Goal: Task Accomplishment & Management: Complete application form

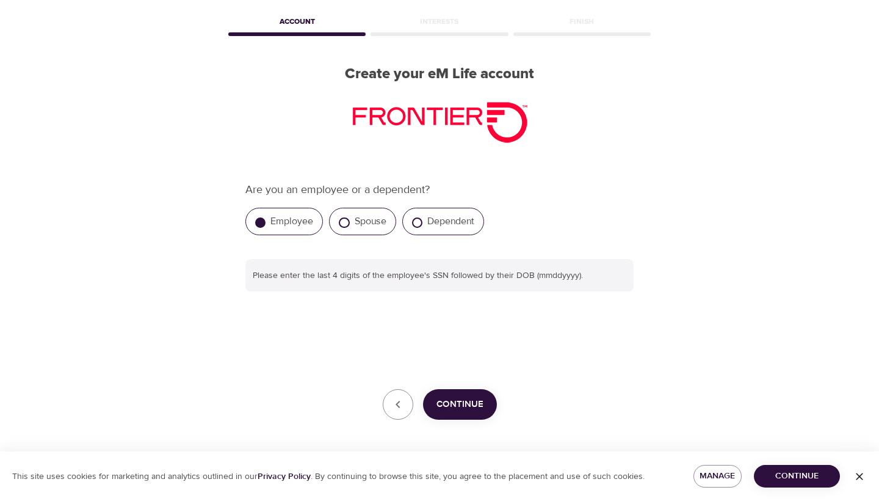
scroll to position [50, 0]
click at [487, 400] on button "Continue" at bounding box center [460, 404] width 74 height 31
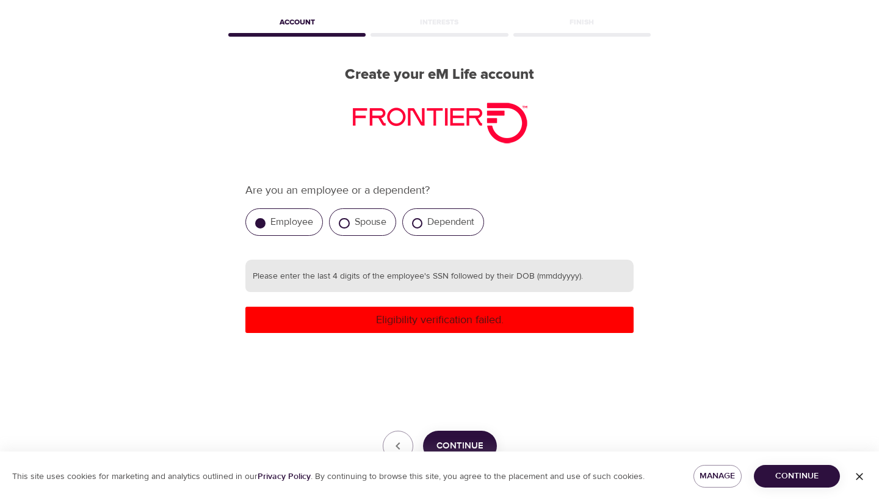
click at [472, 277] on input "text" at bounding box center [439, 275] width 388 height 33
type input "300301231991"
click at [457, 336] on div "Are you an employee or a dependent? Employee Spouse Dependent Please enter the …" at bounding box center [439, 322] width 388 height 280
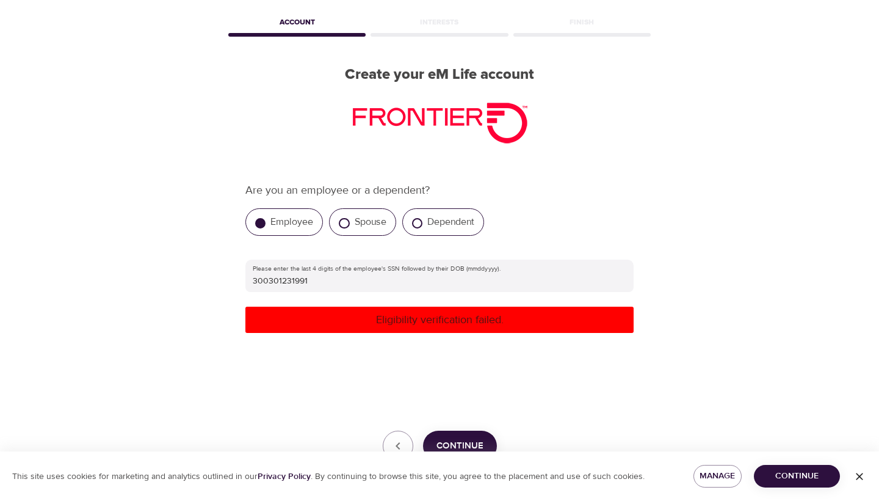
click at [457, 328] on div "Eligibility verification failed." at bounding box center [439, 319] width 388 height 26
click at [447, 441] on span "Continue" at bounding box center [459, 446] width 47 height 16
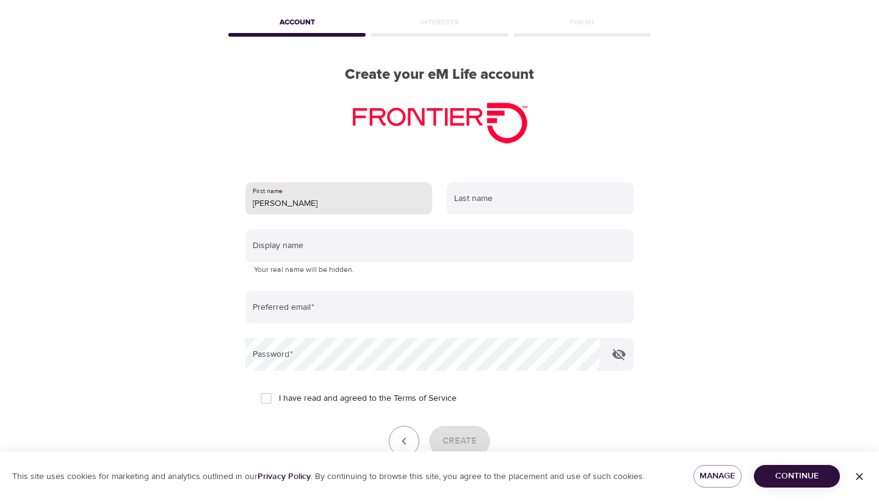
type input "[PERSON_NAME]"
type input "kindle"
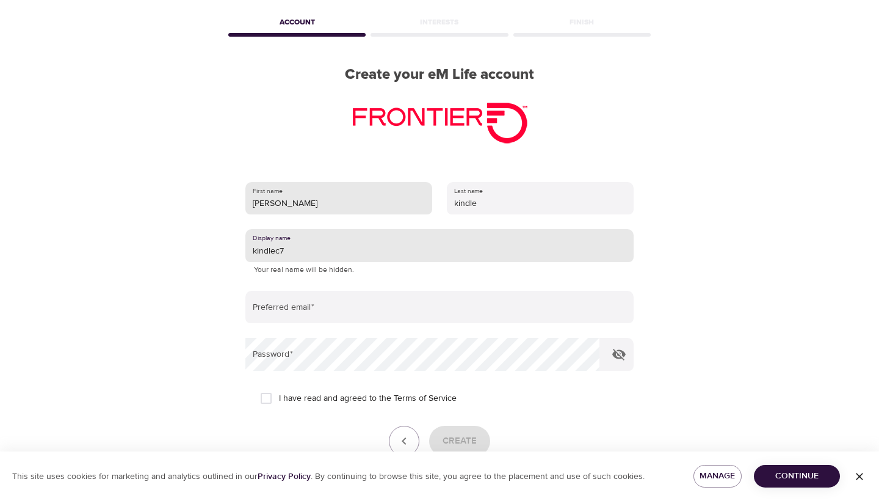
type input "kindlec7"
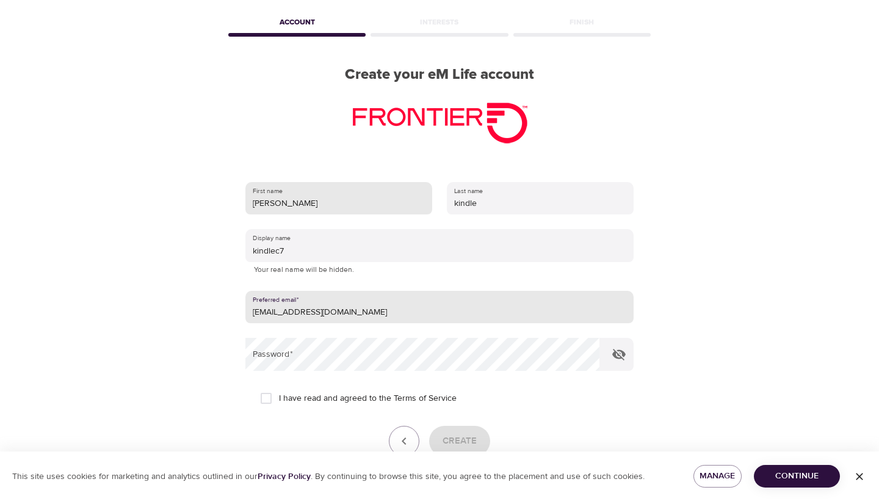
type input "[EMAIL_ADDRESS][DOMAIN_NAME]"
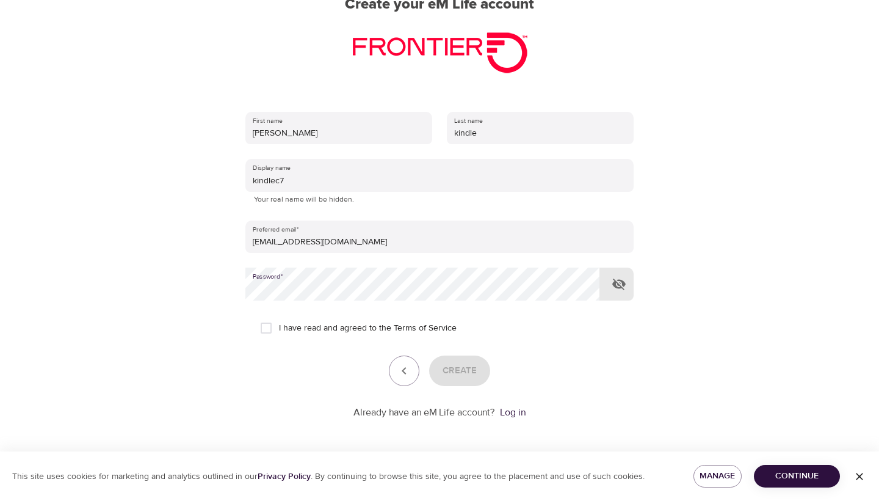
scroll to position [120, 0]
click at [345, 328] on span "I have read and agreed to the Terms of Service" at bounding box center [368, 328] width 178 height 13
click at [279, 328] on input "I have read and agreed to the Terms of Service" at bounding box center [266, 329] width 26 height 26
checkbox input "true"
click at [452, 372] on span "Create" at bounding box center [460, 371] width 34 height 16
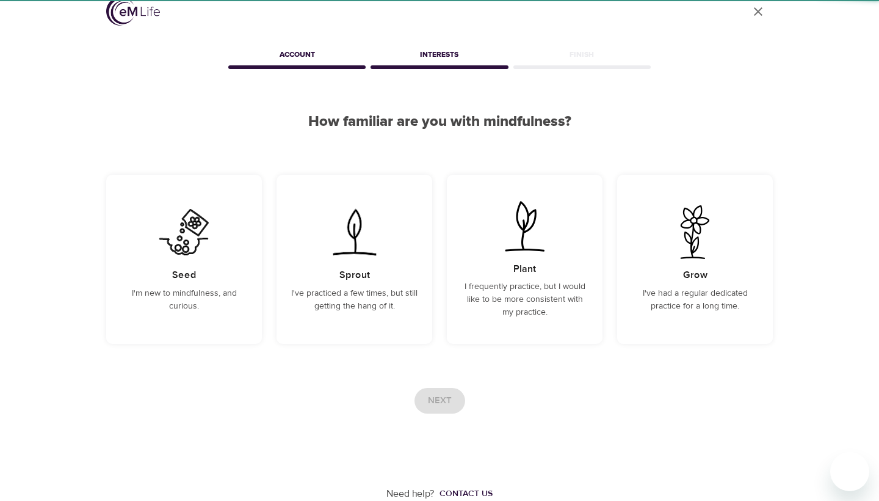
scroll to position [16, 0]
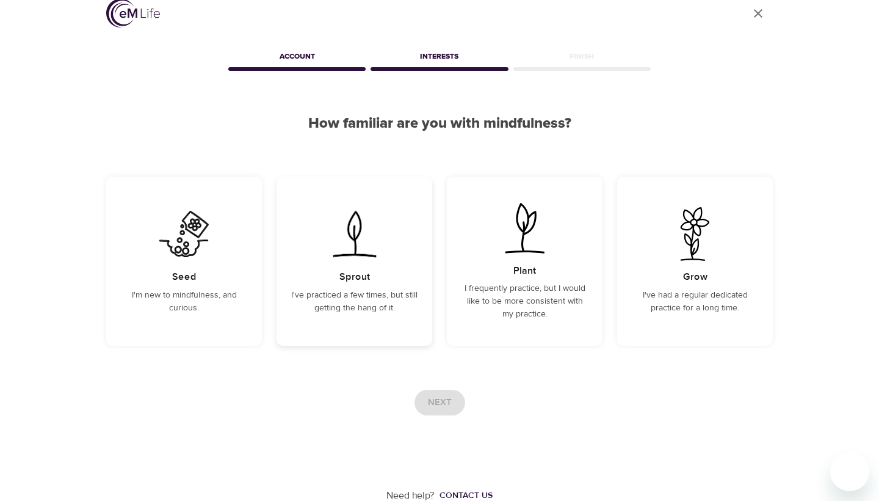
click at [347, 295] on p "I've practiced a few times, but still getting the hang of it." at bounding box center [354, 302] width 126 height 26
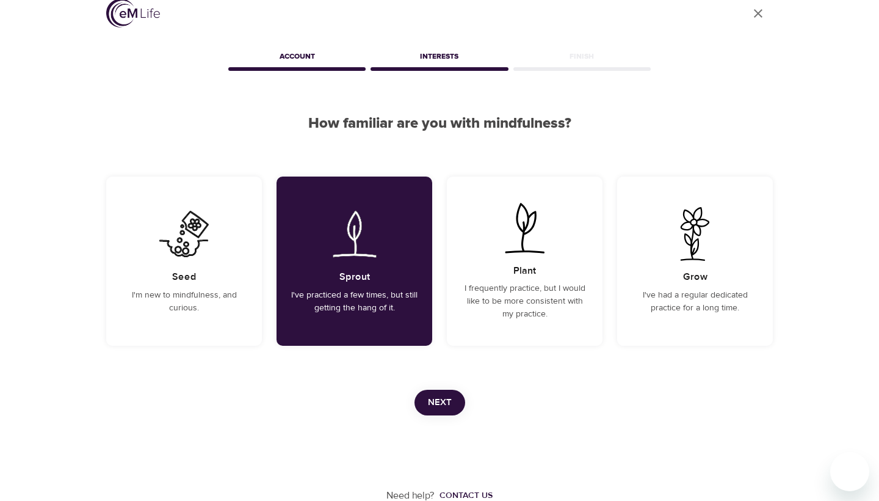
click at [440, 401] on span "Next" at bounding box center [440, 402] width 24 height 16
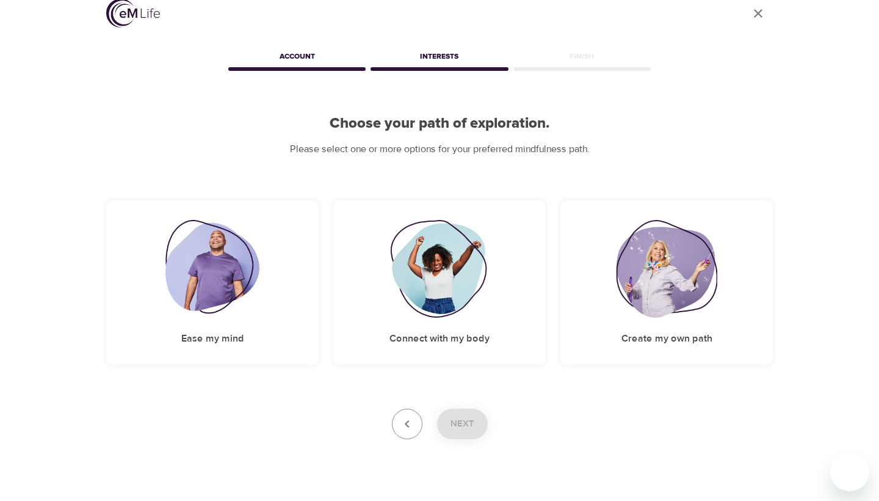
scroll to position [0, 0]
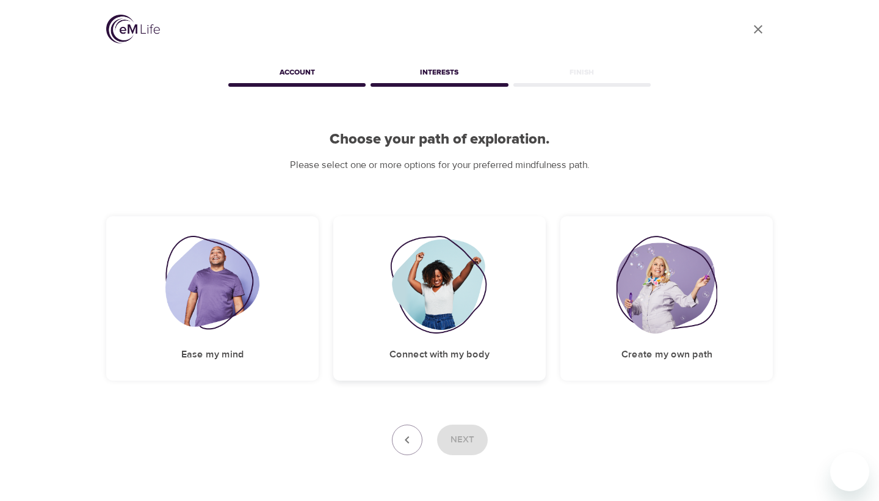
click at [469, 331] on div "Connect with my body" at bounding box center [439, 298] width 212 height 164
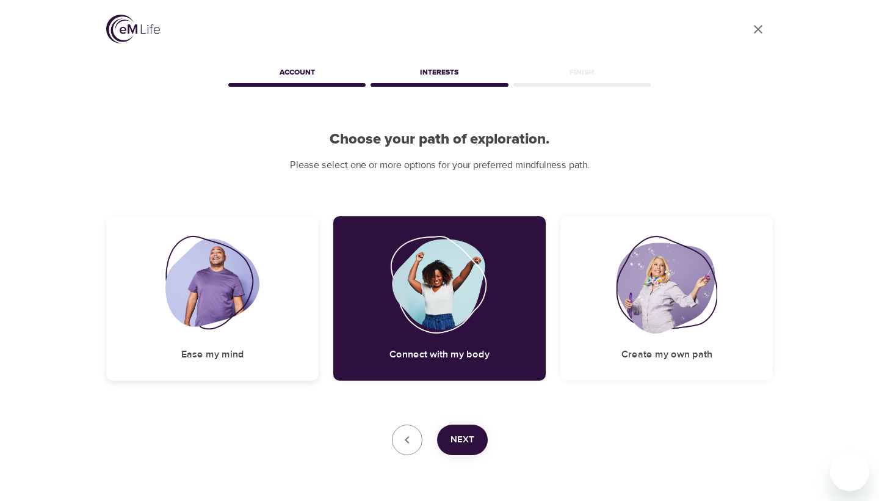
click at [255, 343] on div "Ease my mind" at bounding box center [212, 298] width 212 height 164
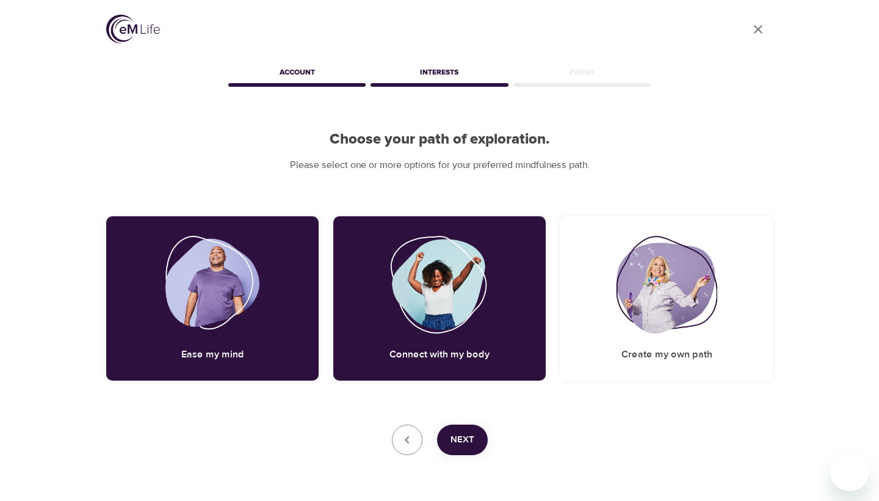
click at [465, 427] on button "Next" at bounding box center [462, 439] width 51 height 31
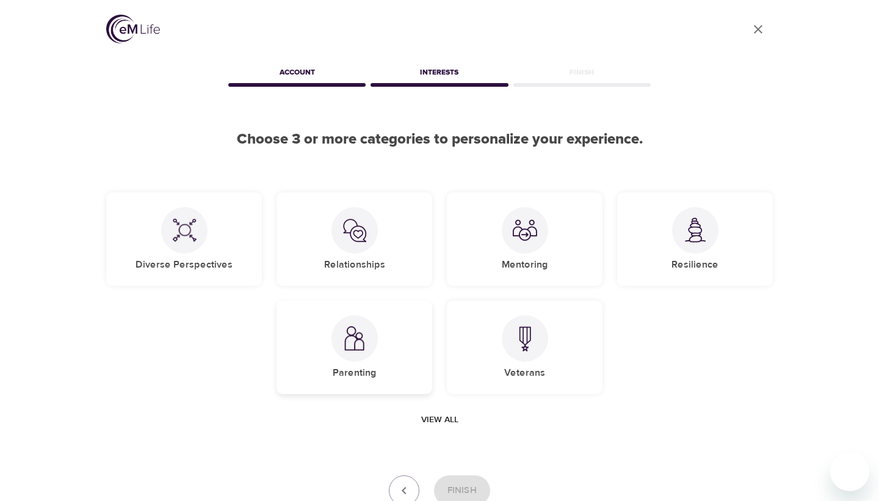
click at [357, 341] on img at bounding box center [354, 338] width 24 height 25
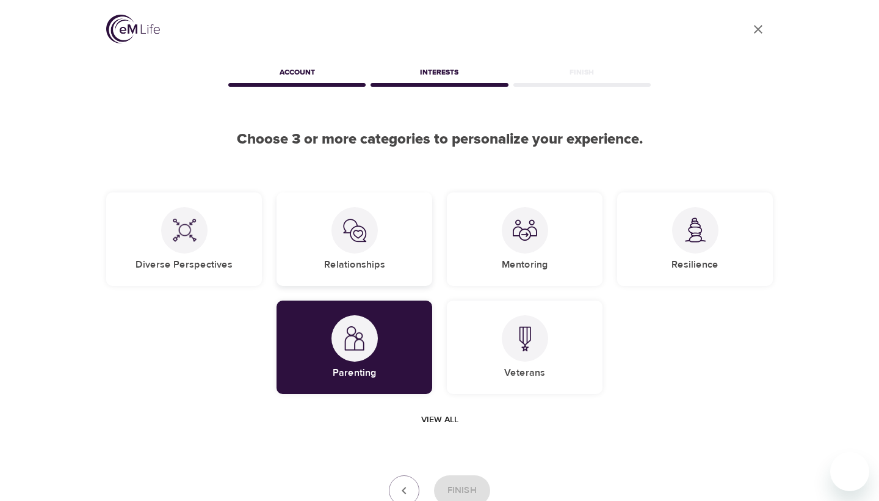
click at [358, 245] on div at bounding box center [354, 230] width 46 height 46
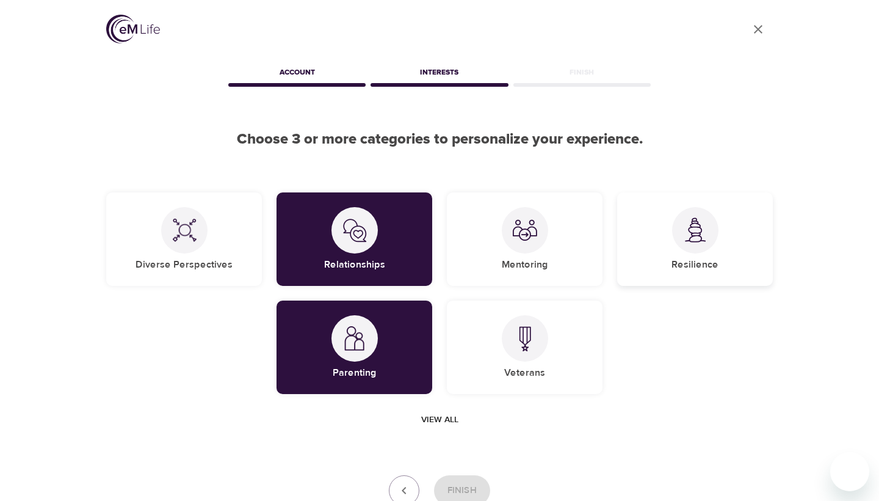
click at [657, 241] on div "Resilience" at bounding box center [695, 238] width 156 height 93
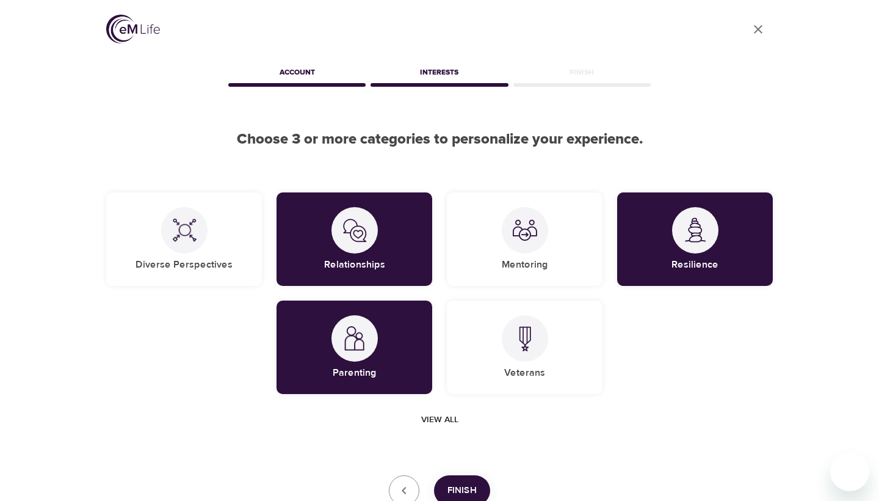
click at [466, 489] on span "Finish" at bounding box center [461, 490] width 29 height 16
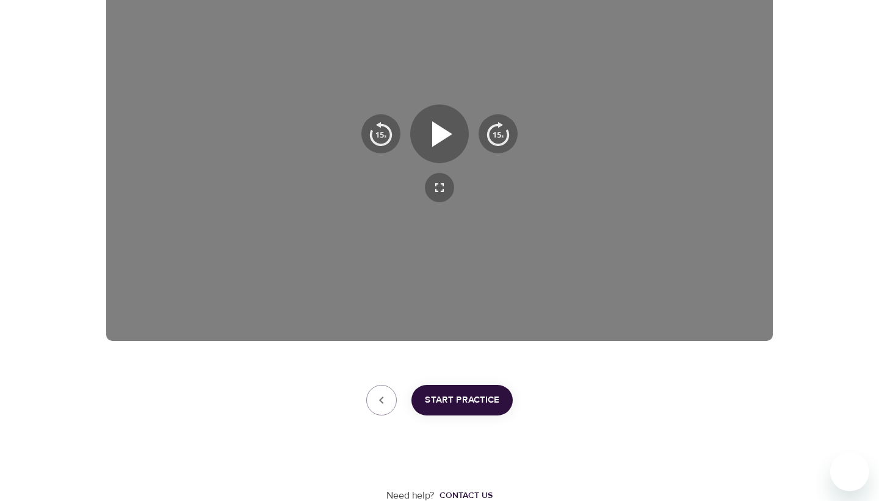
scroll to position [250, 0]
click at [442, 146] on icon "button" at bounding box center [440, 134] width 44 height 44
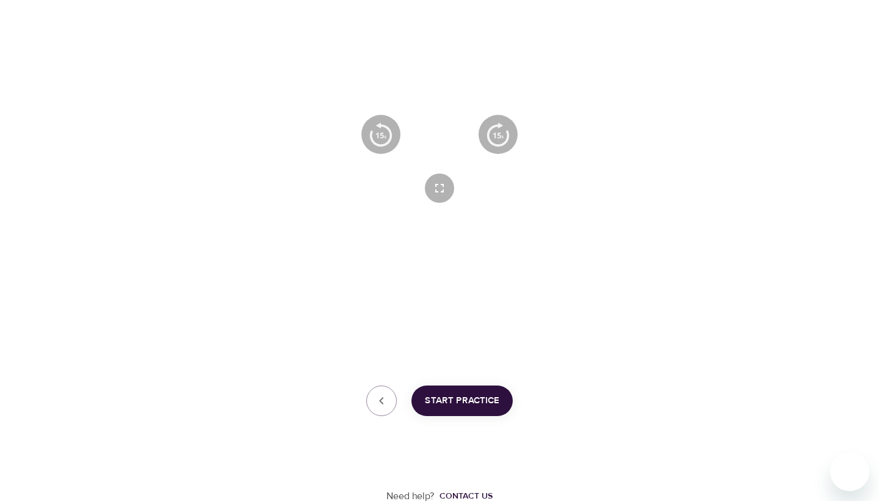
click at [421, 139] on icon "button" at bounding box center [440, 134] width 44 height 44
